Goal: Transaction & Acquisition: Purchase product/service

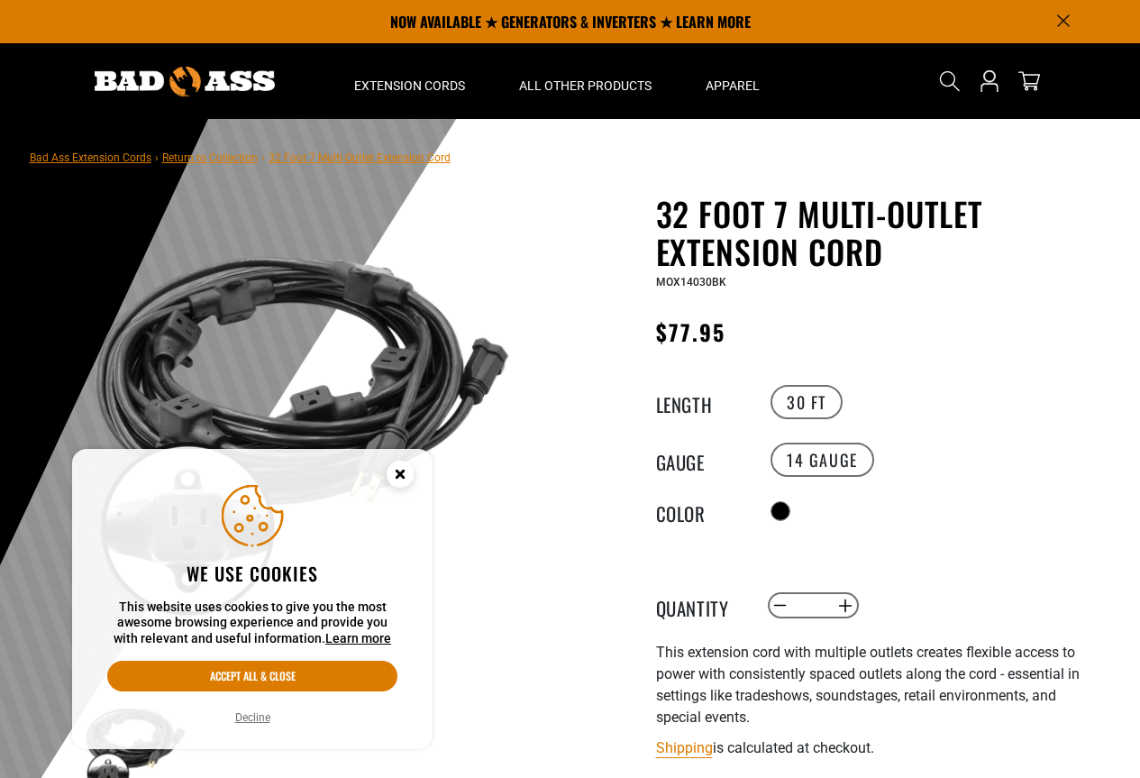
click at [388, 476] on circle "Cookie Consent" at bounding box center [400, 474] width 27 height 27
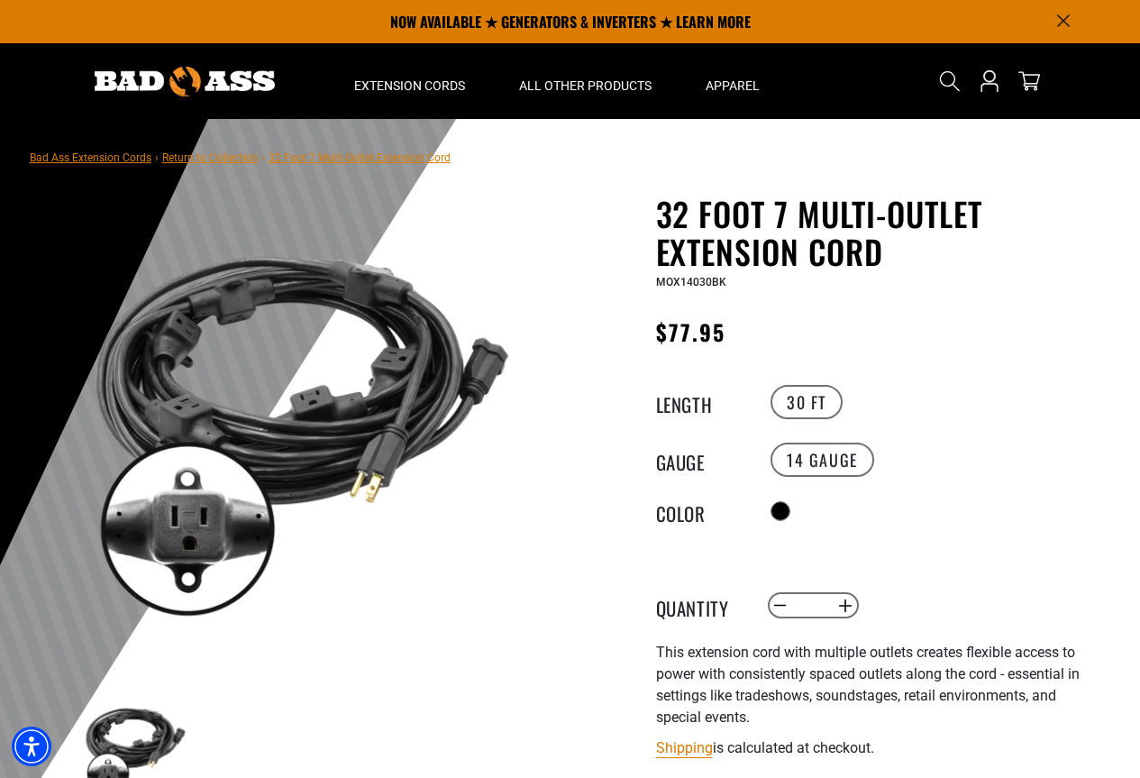
click at [254, 82] on img at bounding box center [185, 82] width 180 height 30
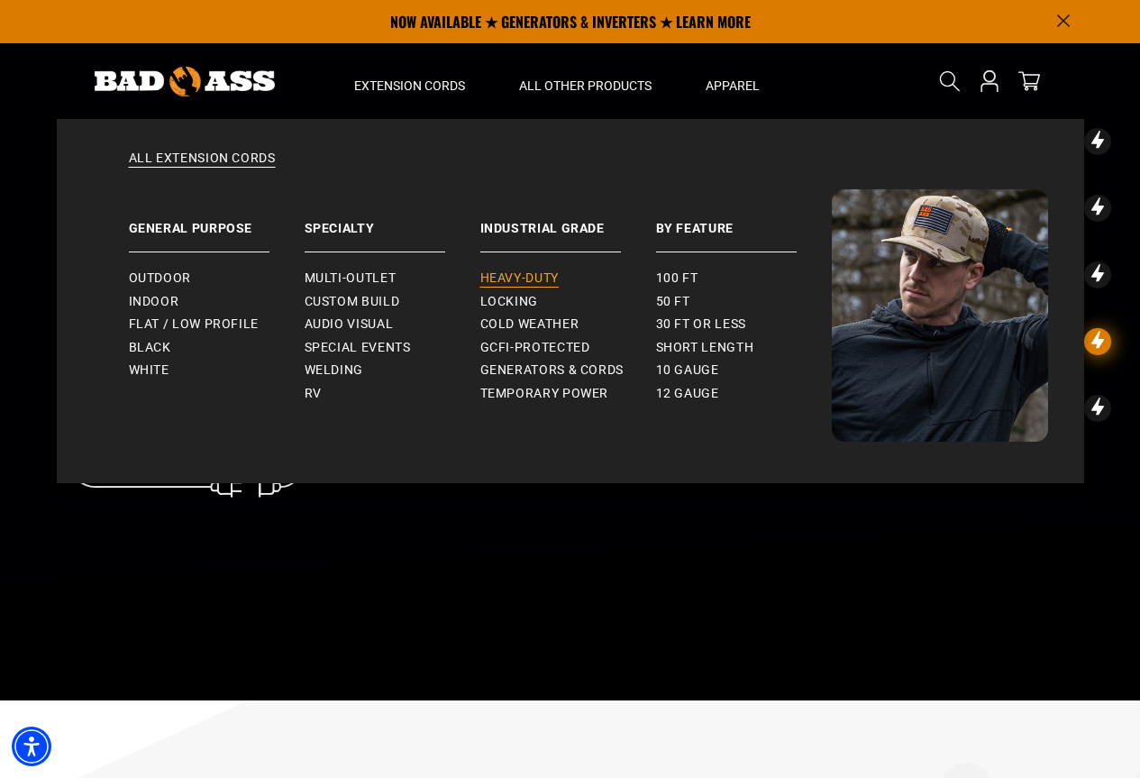
click at [515, 279] on span "Heavy-Duty" at bounding box center [519, 278] width 78 height 16
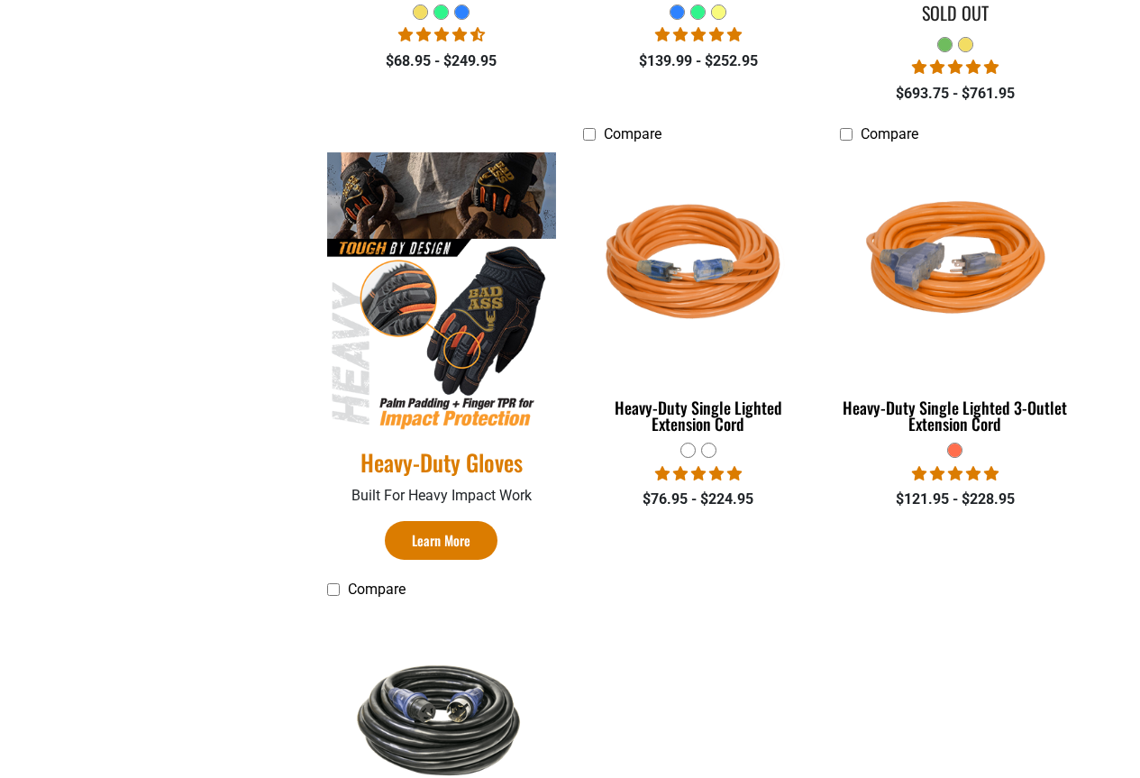
scroll to position [1262, 0]
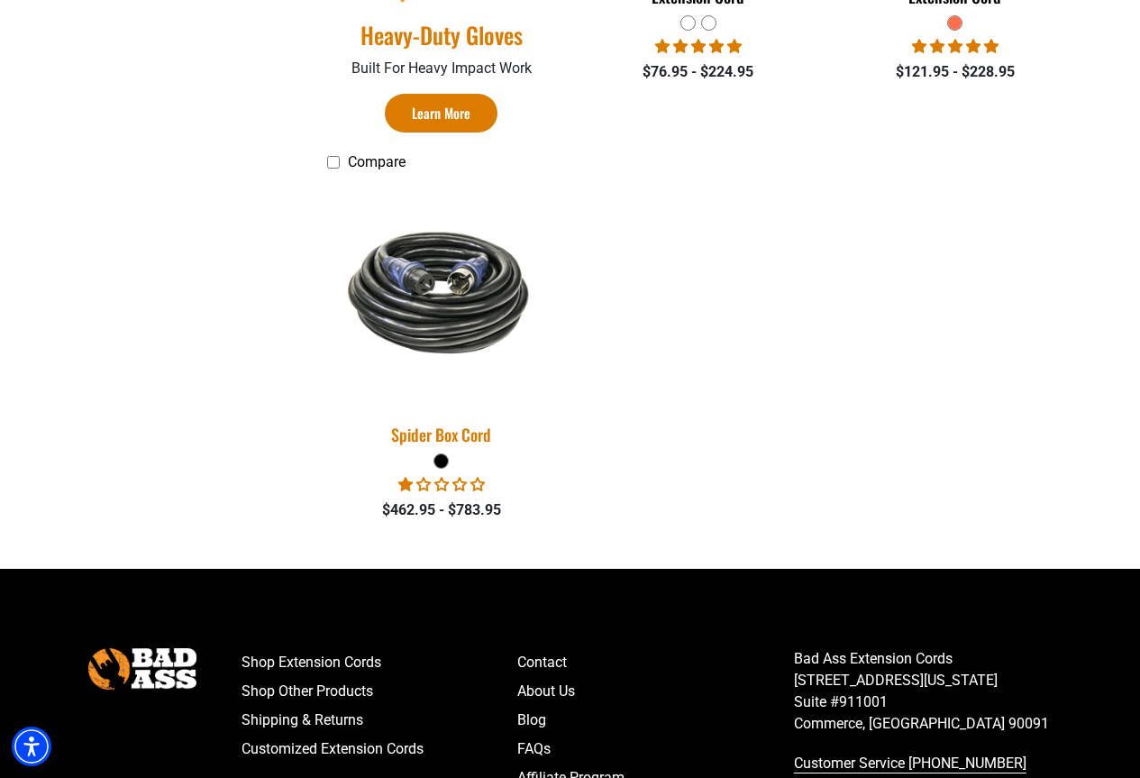
click at [453, 319] on img at bounding box center [441, 292] width 252 height 154
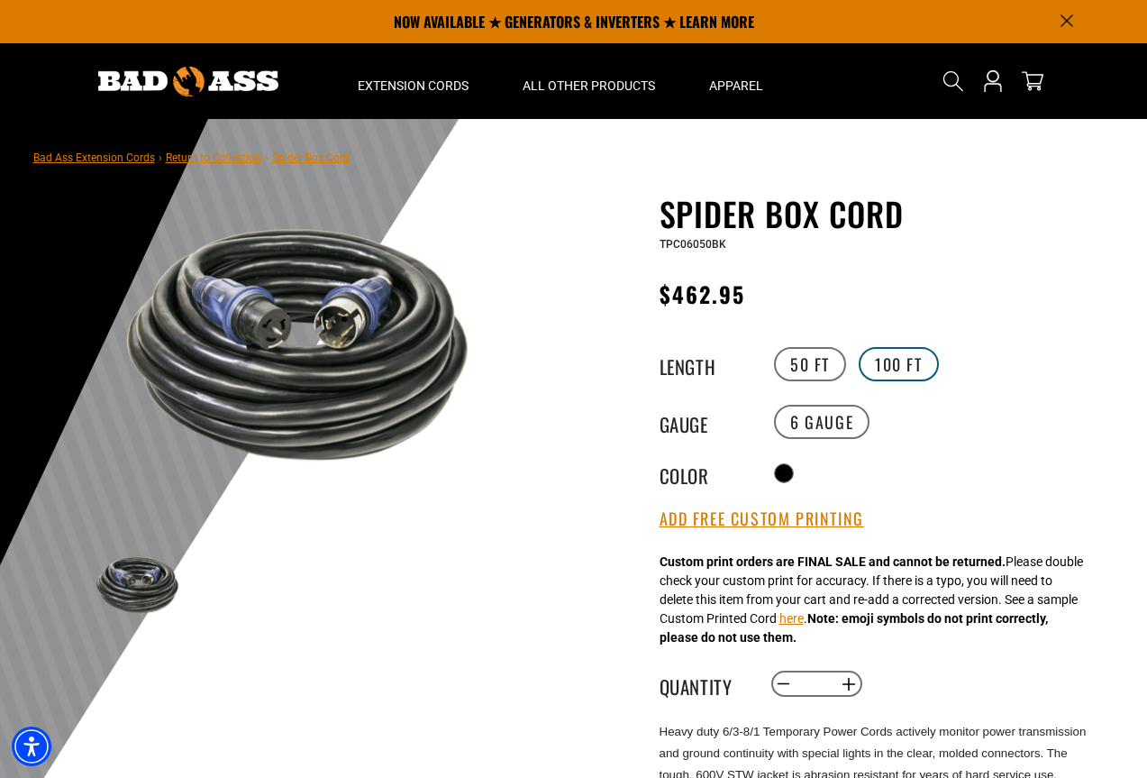
click at [891, 358] on label "100 FT" at bounding box center [899, 364] width 80 height 34
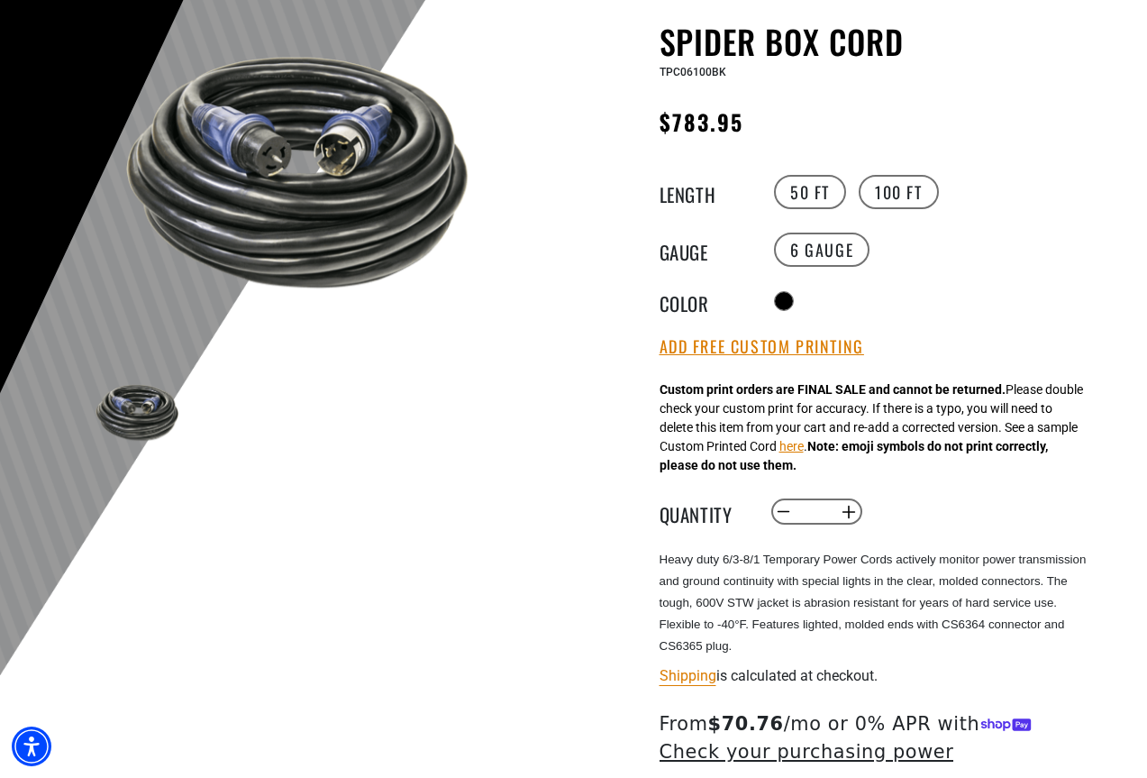
scroll to position [360, 0]
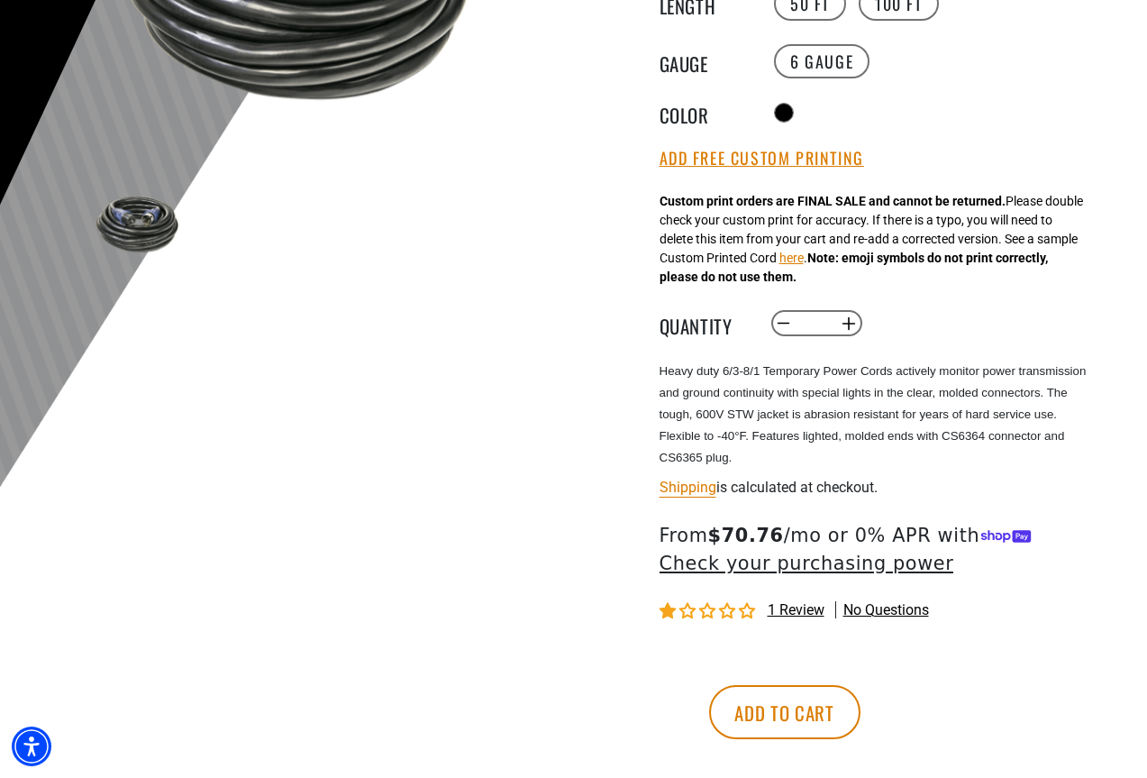
click at [810, 610] on span "1 review" at bounding box center [796, 609] width 57 height 17
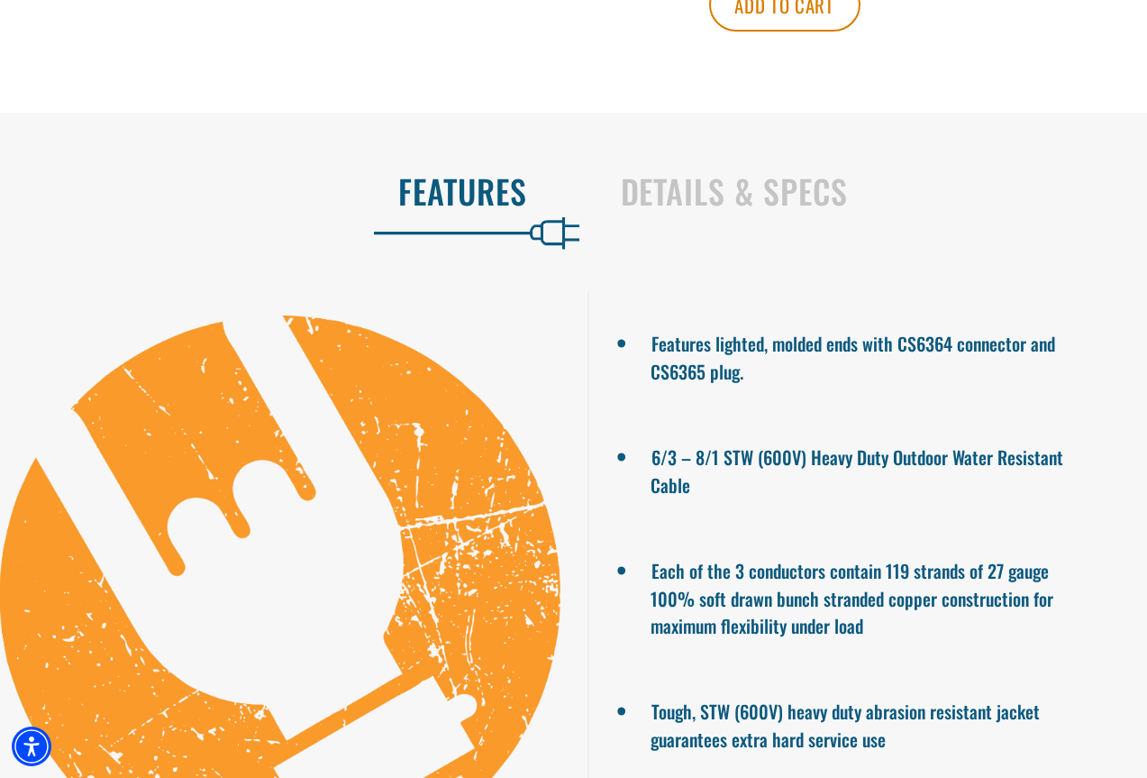
scroll to position [3204, 0]
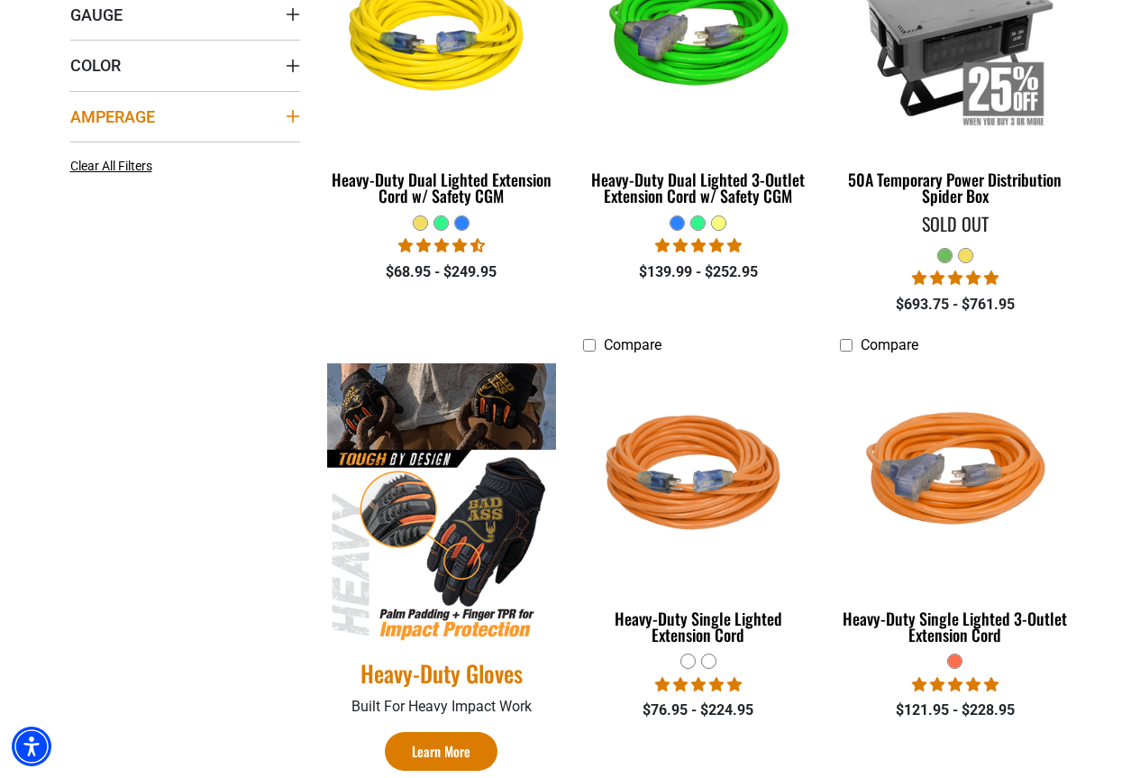
scroll to position [901, 0]
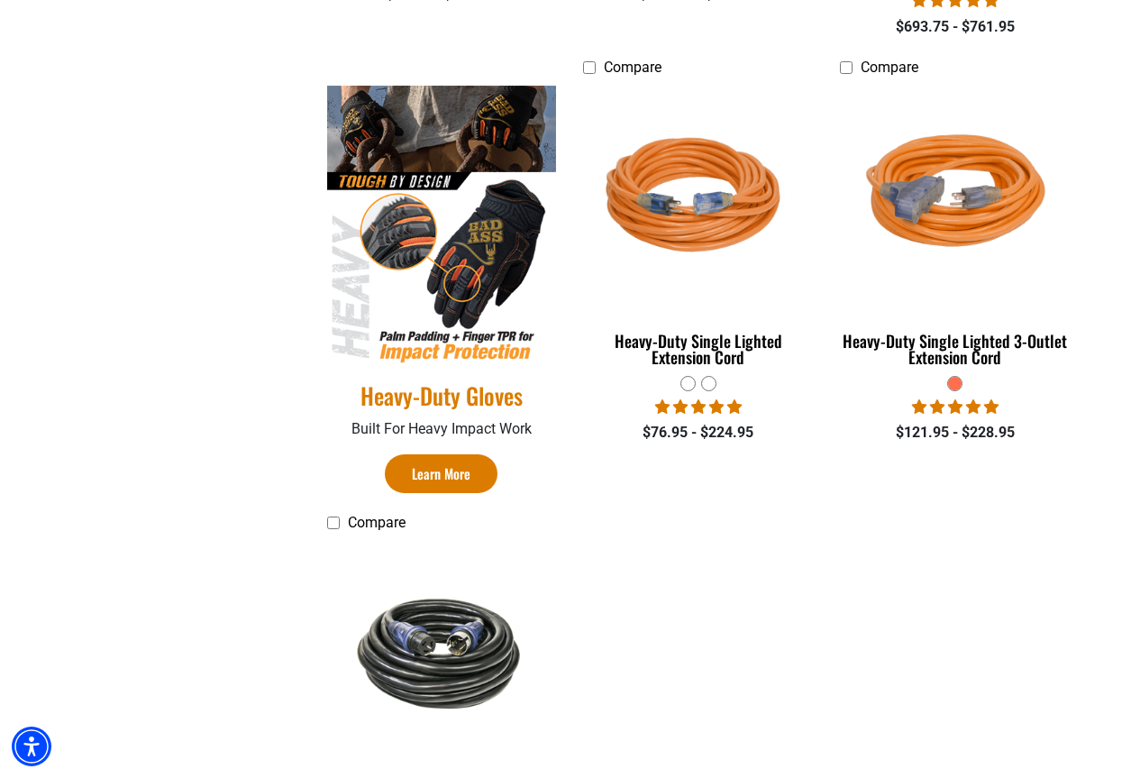
click at [452, 281] on img at bounding box center [442, 225] width 230 height 278
